Goal: Obtain resource: Obtain resource

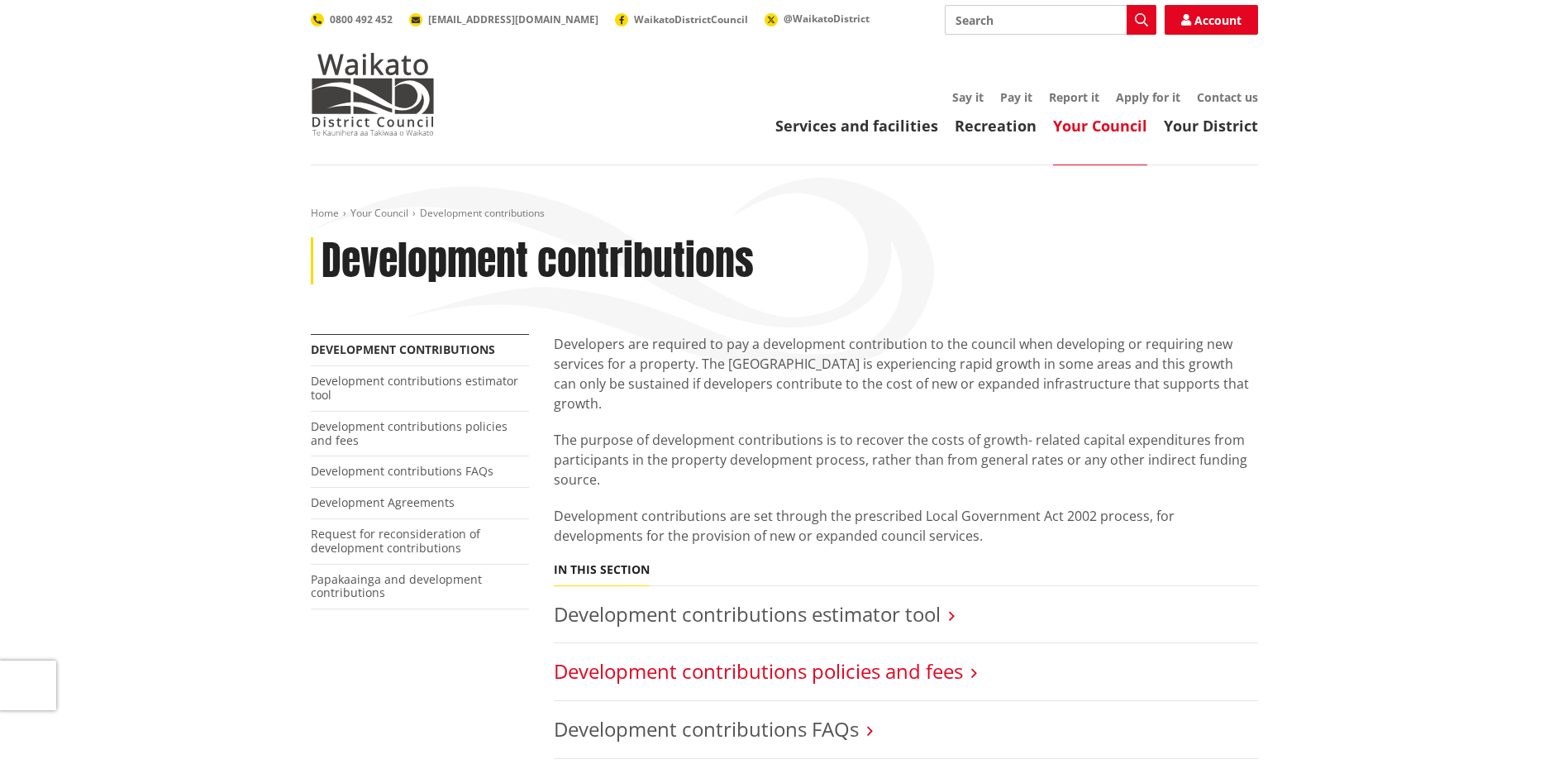
scroll to position [166, 0]
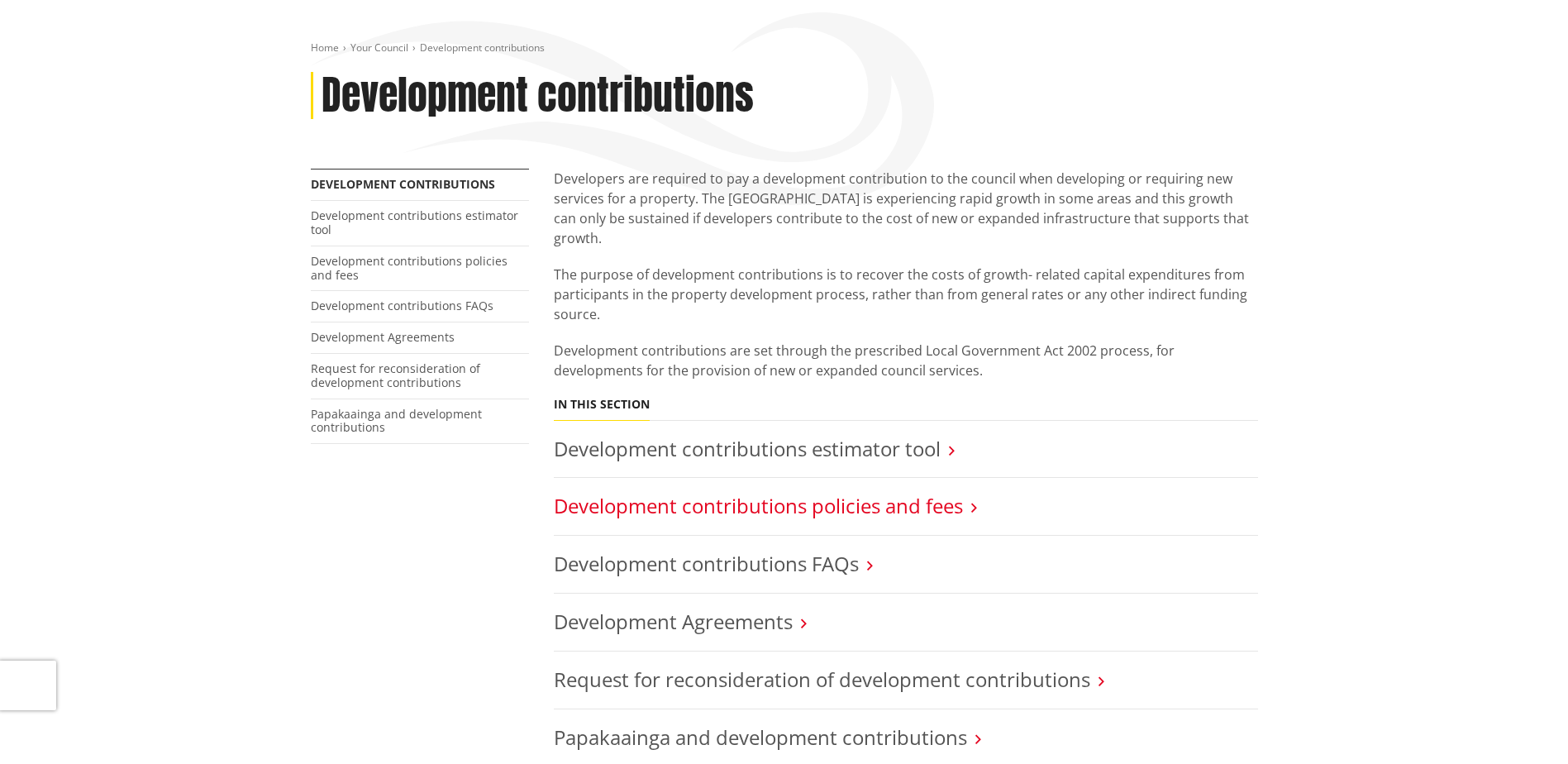
drag, startPoint x: 0, startPoint y: 0, endPoint x: 937, endPoint y: 486, distance: 1055.5
click at [937, 492] on link "Development contributions policies and fees" at bounding box center [758, 506] width 409 height 27
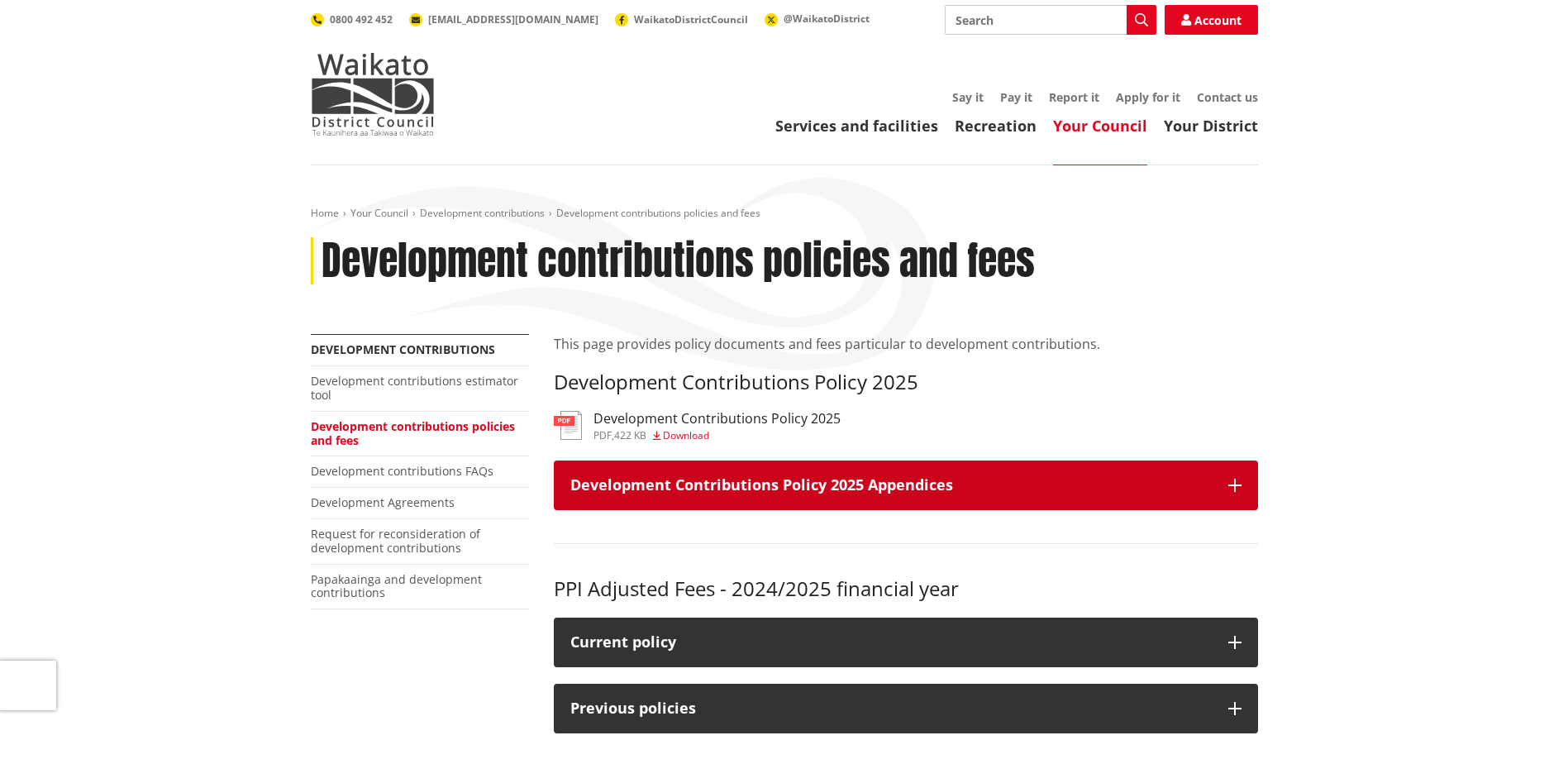
click at [1235, 488] on icon "button" at bounding box center [1234, 484] width 13 height 13
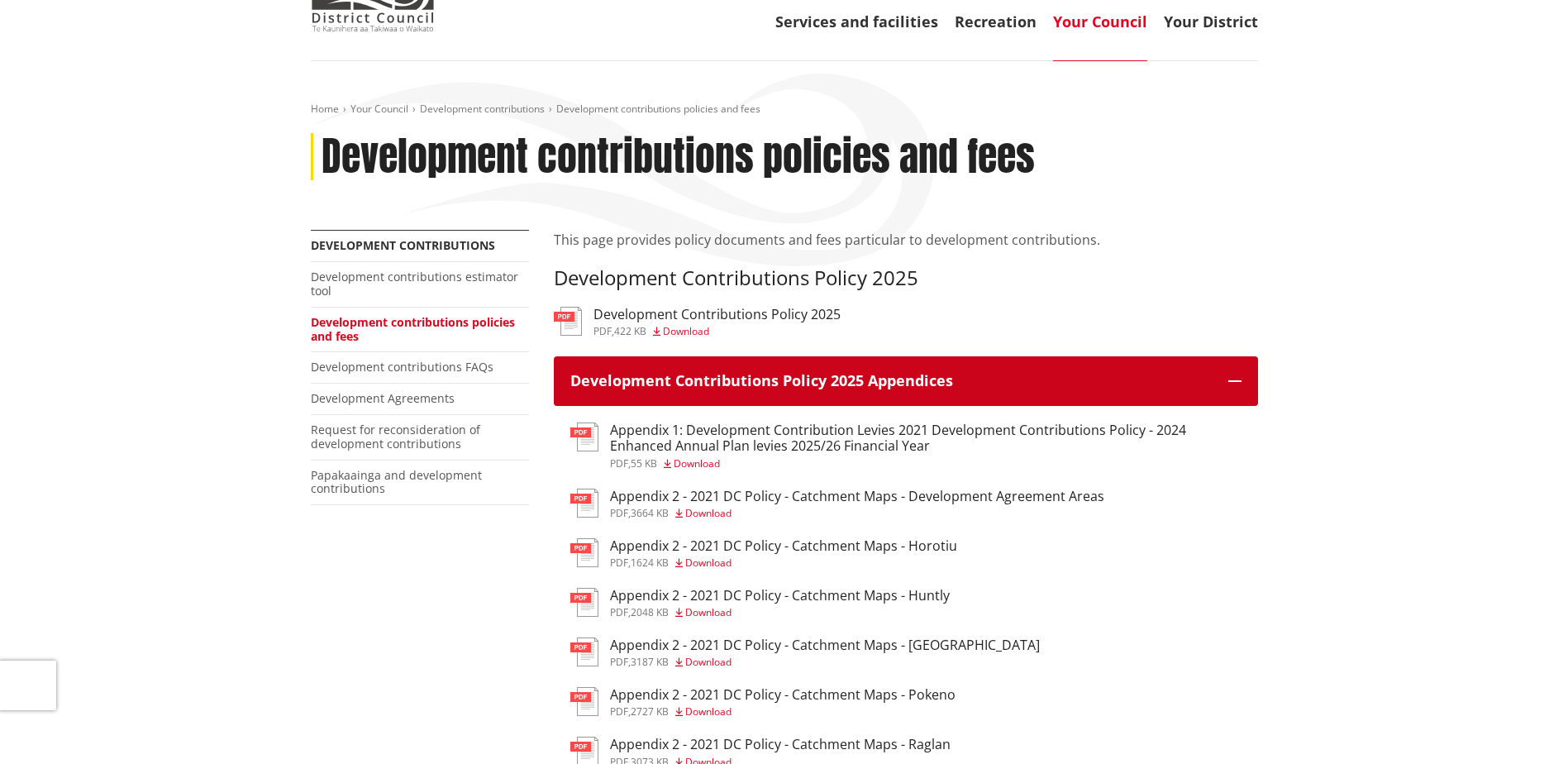
scroll to position [330, 0]
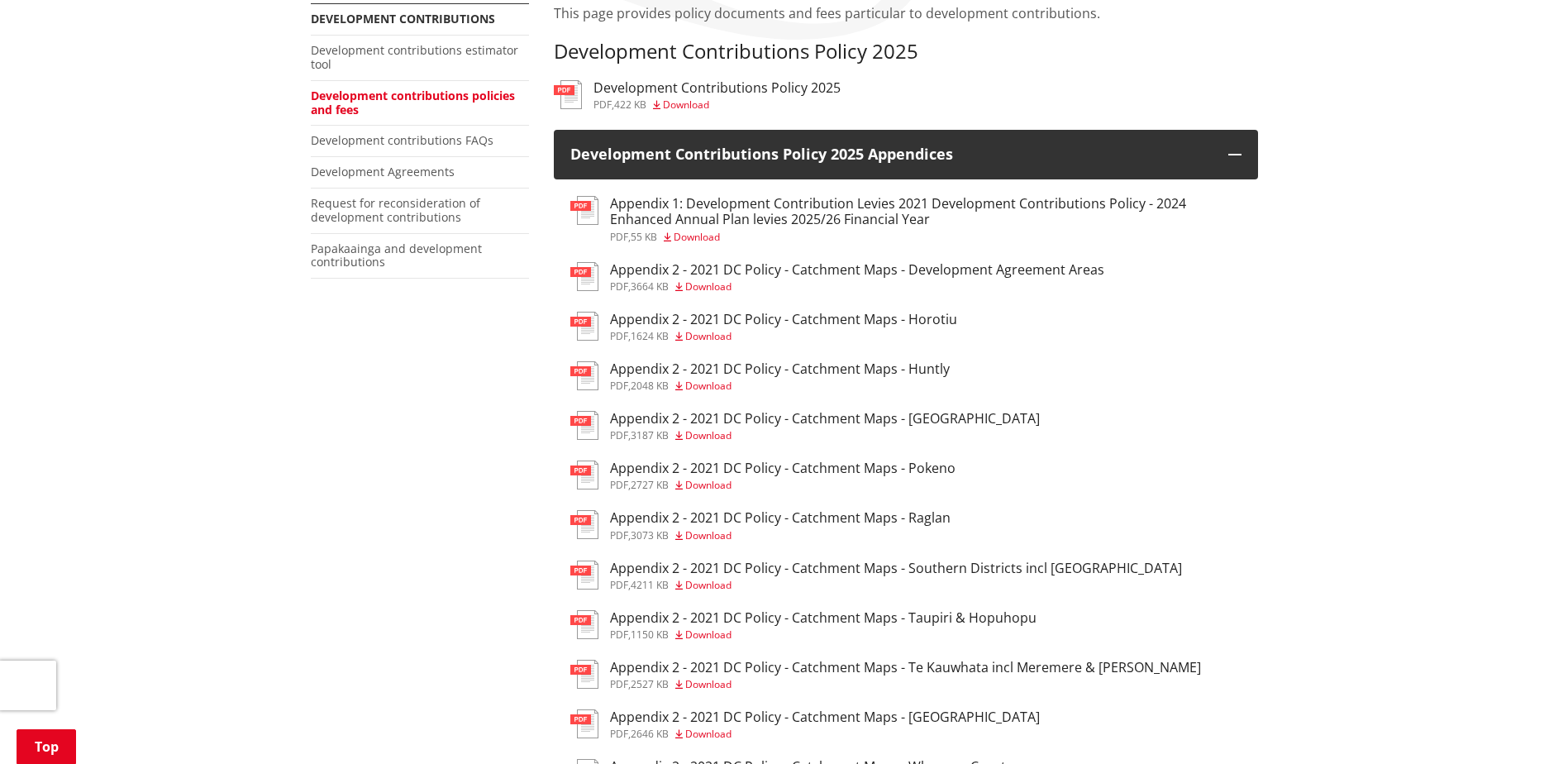
click at [733, 88] on h3 "Development Contributions Policy 2025" at bounding box center [717, 88] width 247 height 15
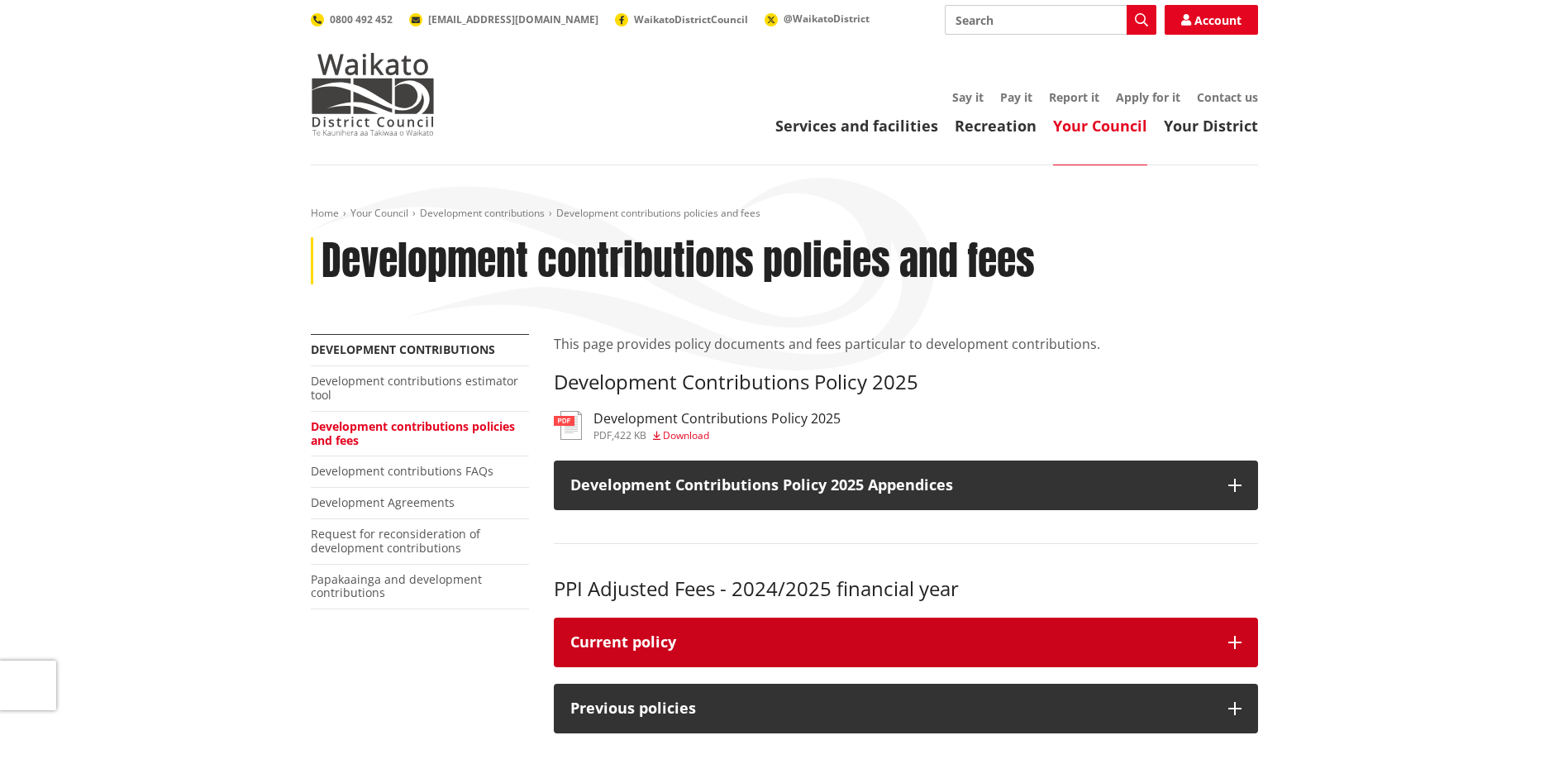
scroll to position [330, 0]
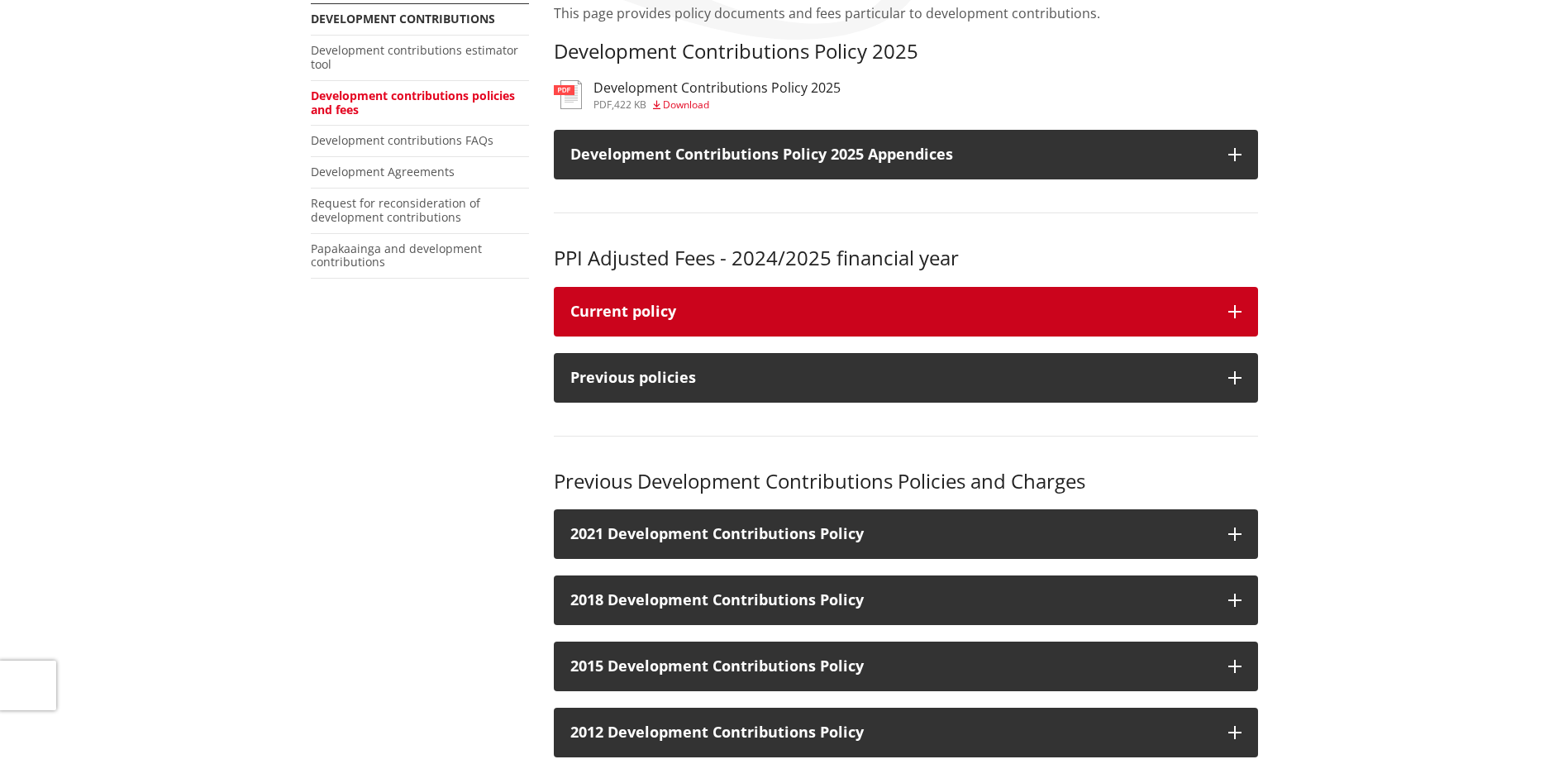
click at [1241, 317] on button "Current policy" at bounding box center [905, 312] width 704 height 50
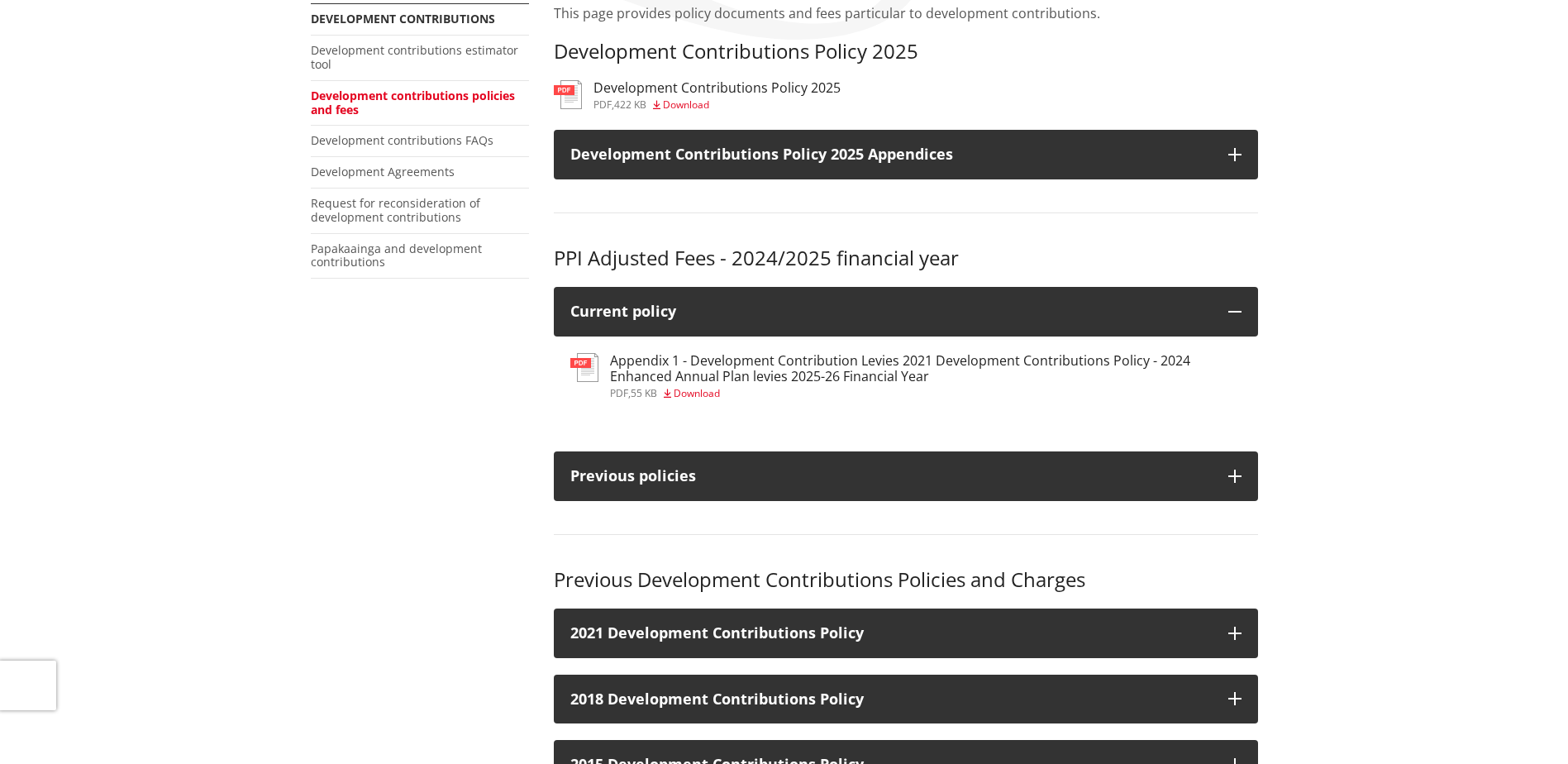
click at [752, 382] on h3 "Appendix 1 - Development Contribution Levies 2021 Development Contributions Pol…" at bounding box center [926, 368] width 632 height 32
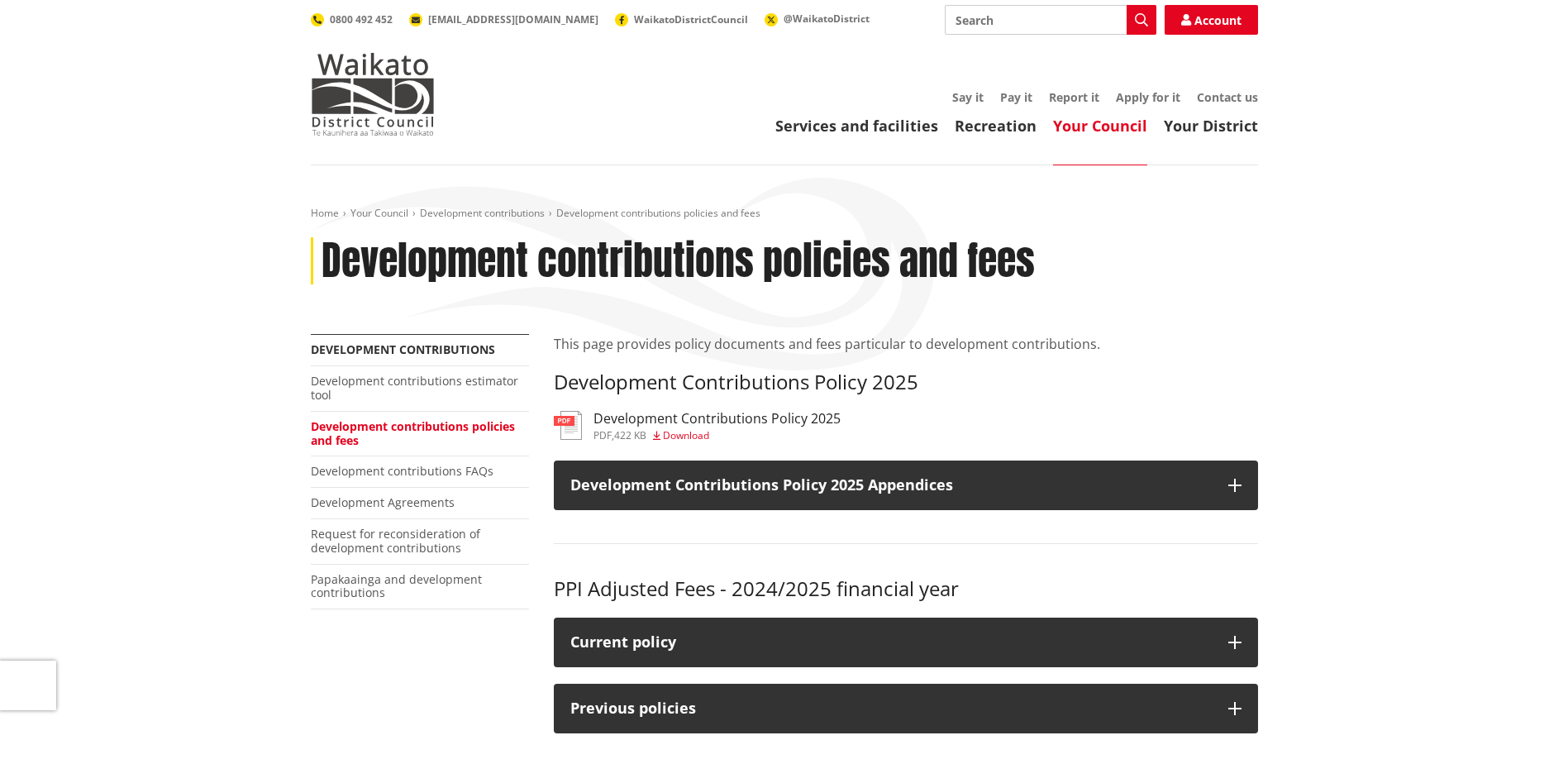
scroll to position [330, 0]
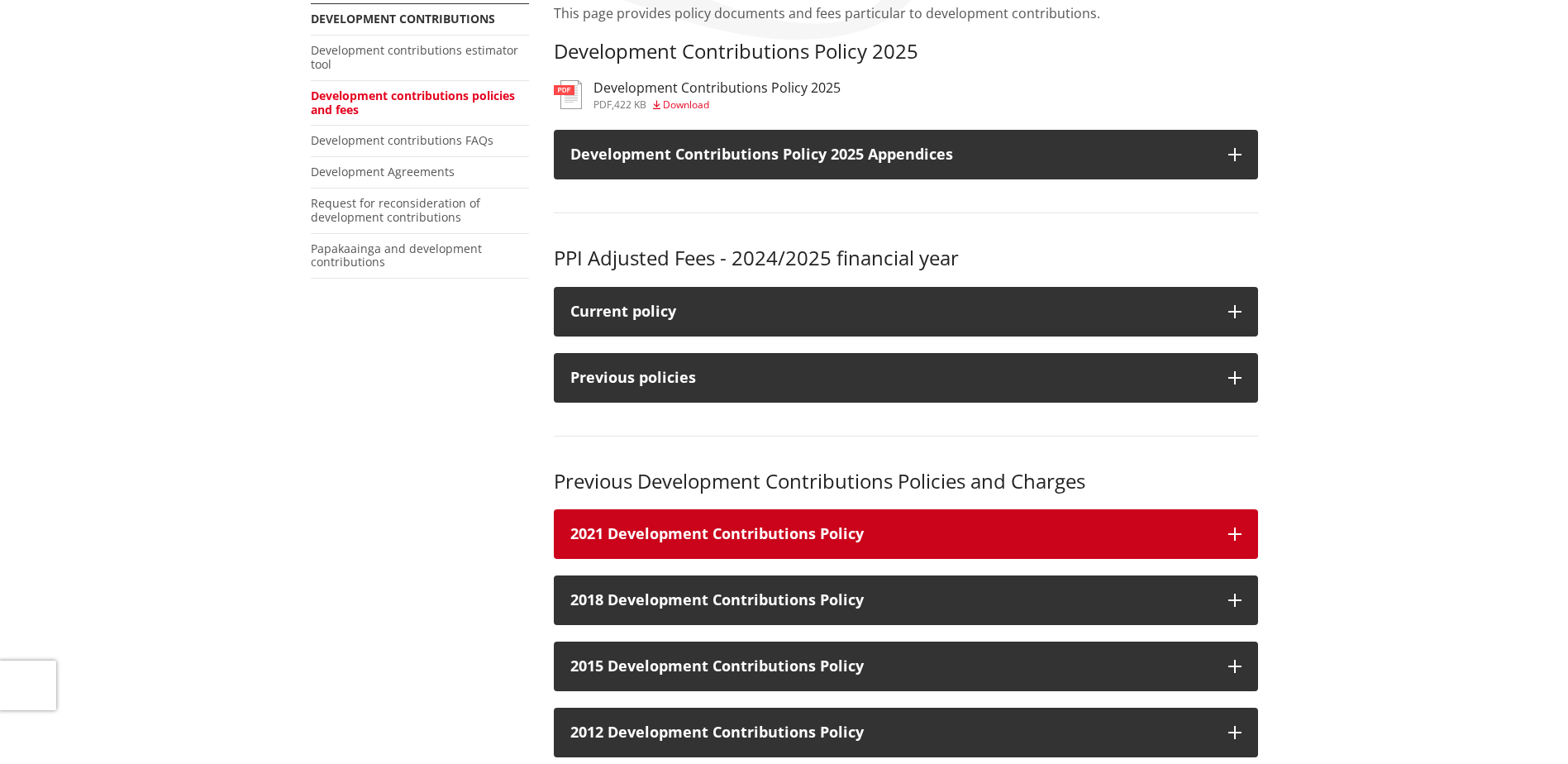
click at [1229, 528] on icon "button" at bounding box center [1234, 533] width 13 height 13
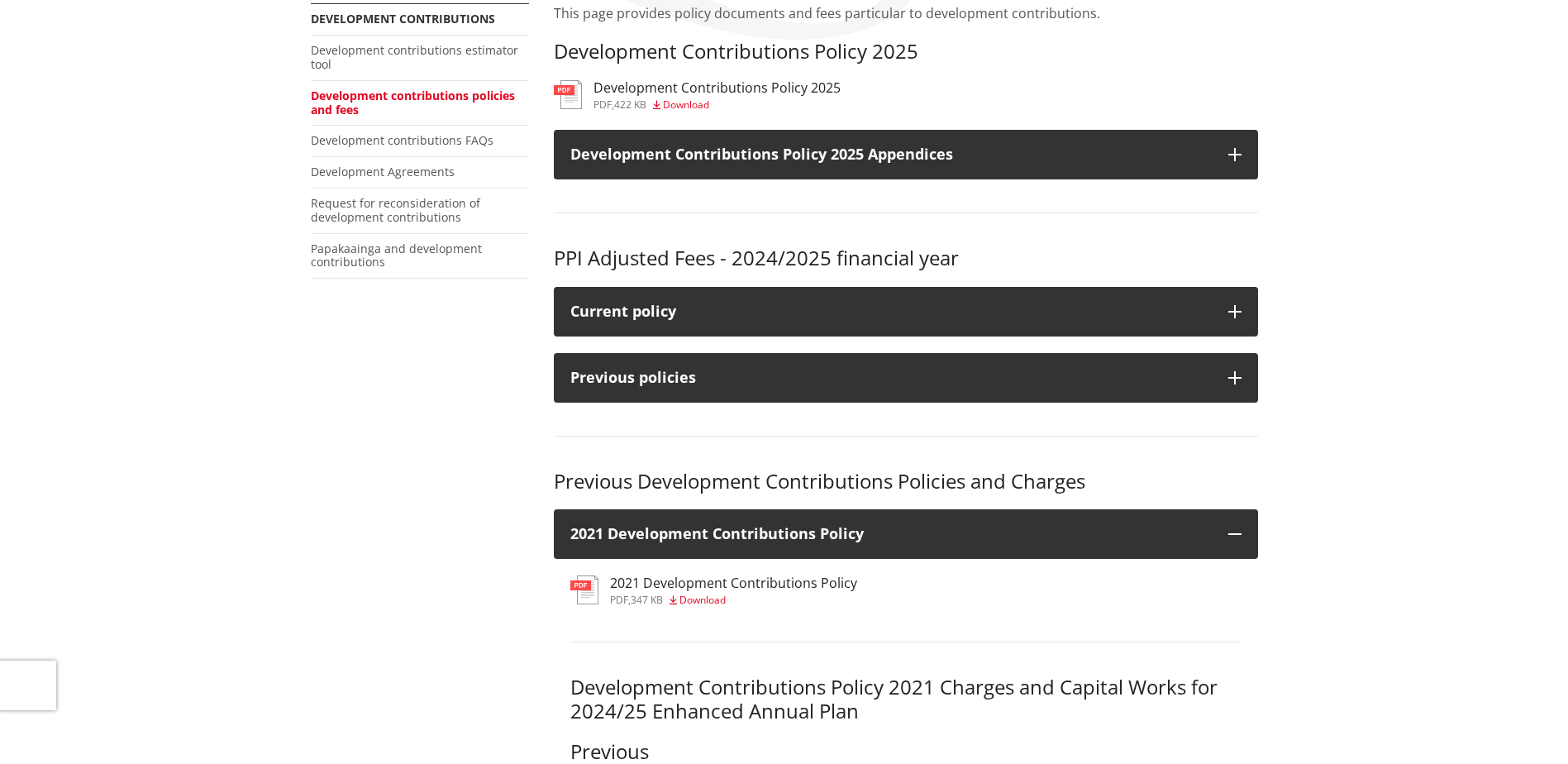
click at [675, 590] on h3 "2021 Development Contributions Policy" at bounding box center [734, 583] width 247 height 15
